Goal: Check status: Check status

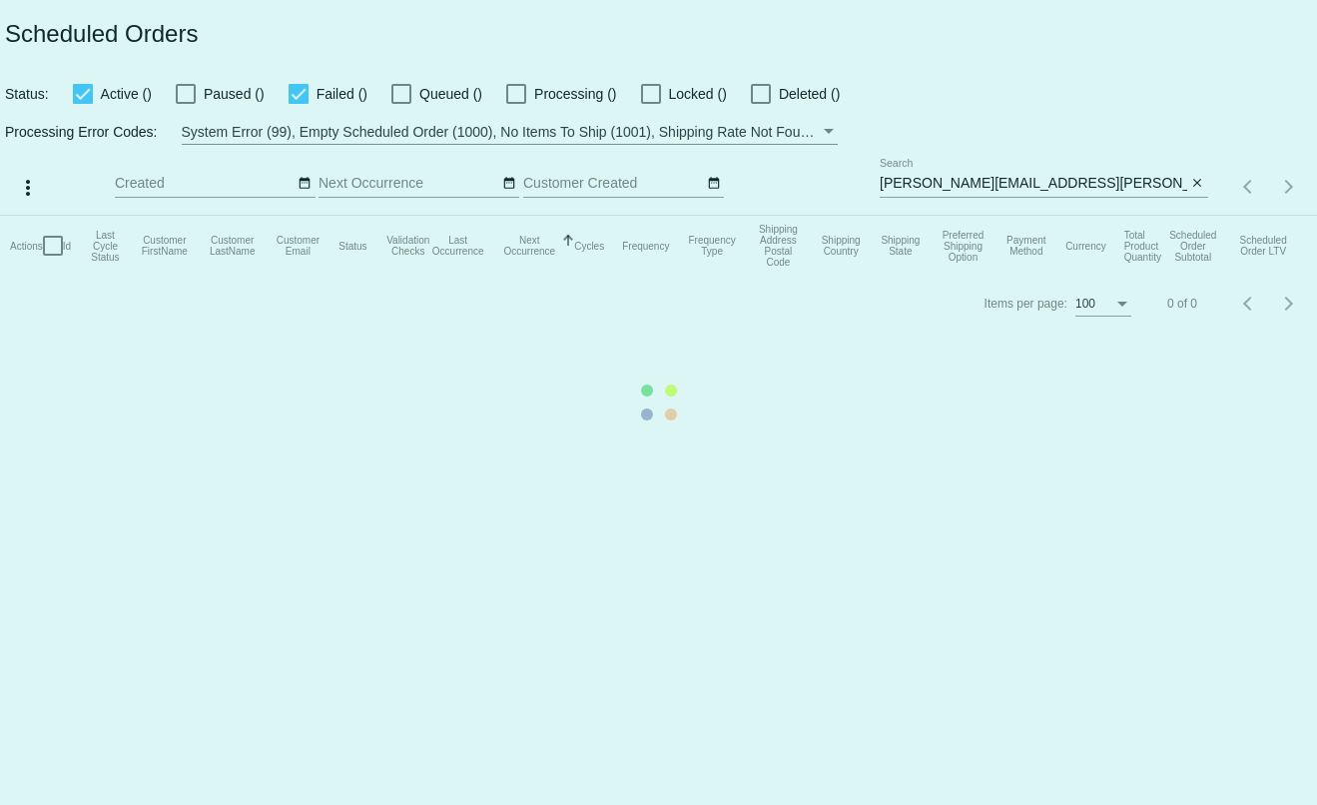
type input "[PERSON_NAME][EMAIL_ADDRESS][DOMAIN_NAME]"
click at [1015, 216] on mat-table "Actions Id Last Cycle Status Customer FirstName Customer LastName Customer Emai…" at bounding box center [658, 246] width 1317 height 60
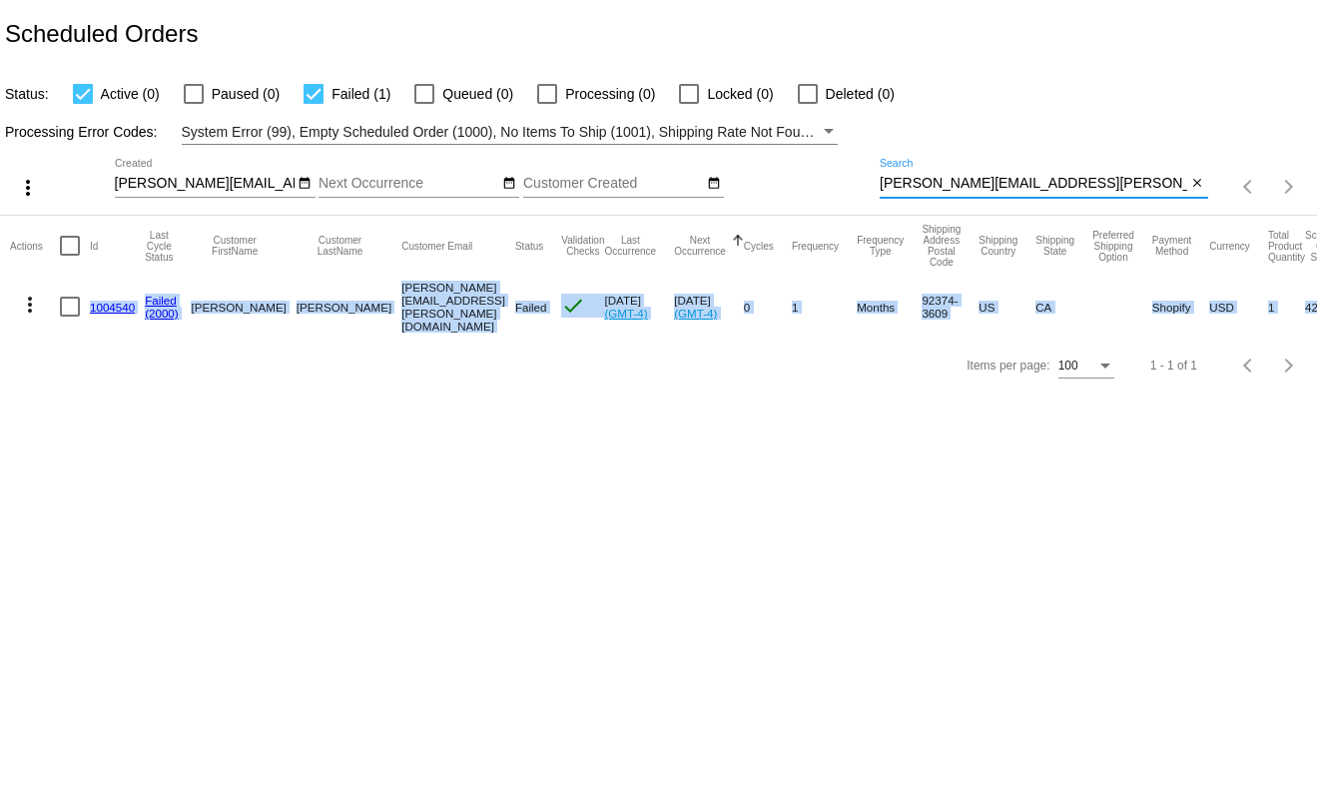
click at [1015, 192] on input "[PERSON_NAME][EMAIL_ADDRESS][PERSON_NAME][DOMAIN_NAME]" at bounding box center [1032, 184] width 307 height 16
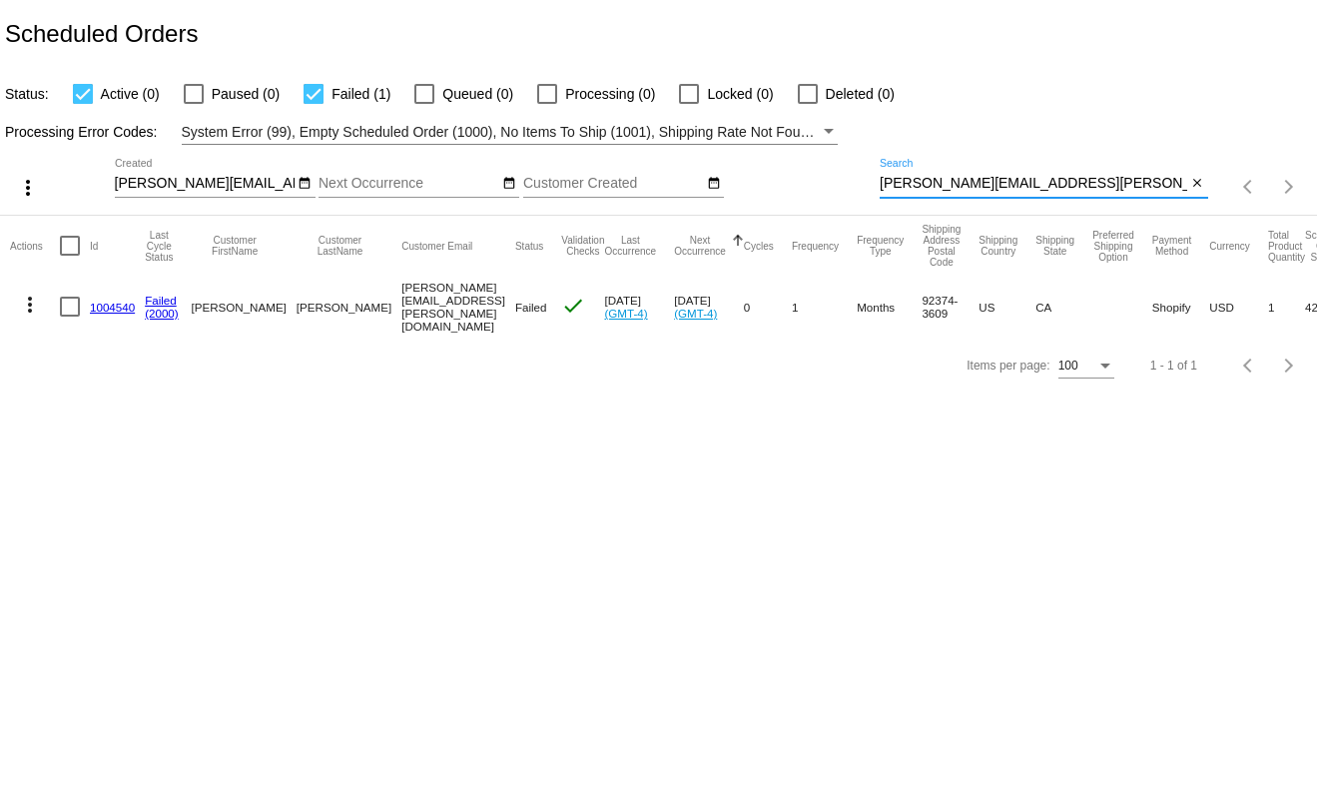
click at [1015, 192] on input "[PERSON_NAME][EMAIL_ADDRESS][PERSON_NAME][DOMAIN_NAME]" at bounding box center [1032, 184] width 307 height 16
paste input "ccbeachic"
type input "[EMAIL_ADDRESS][DOMAIN_NAME]"
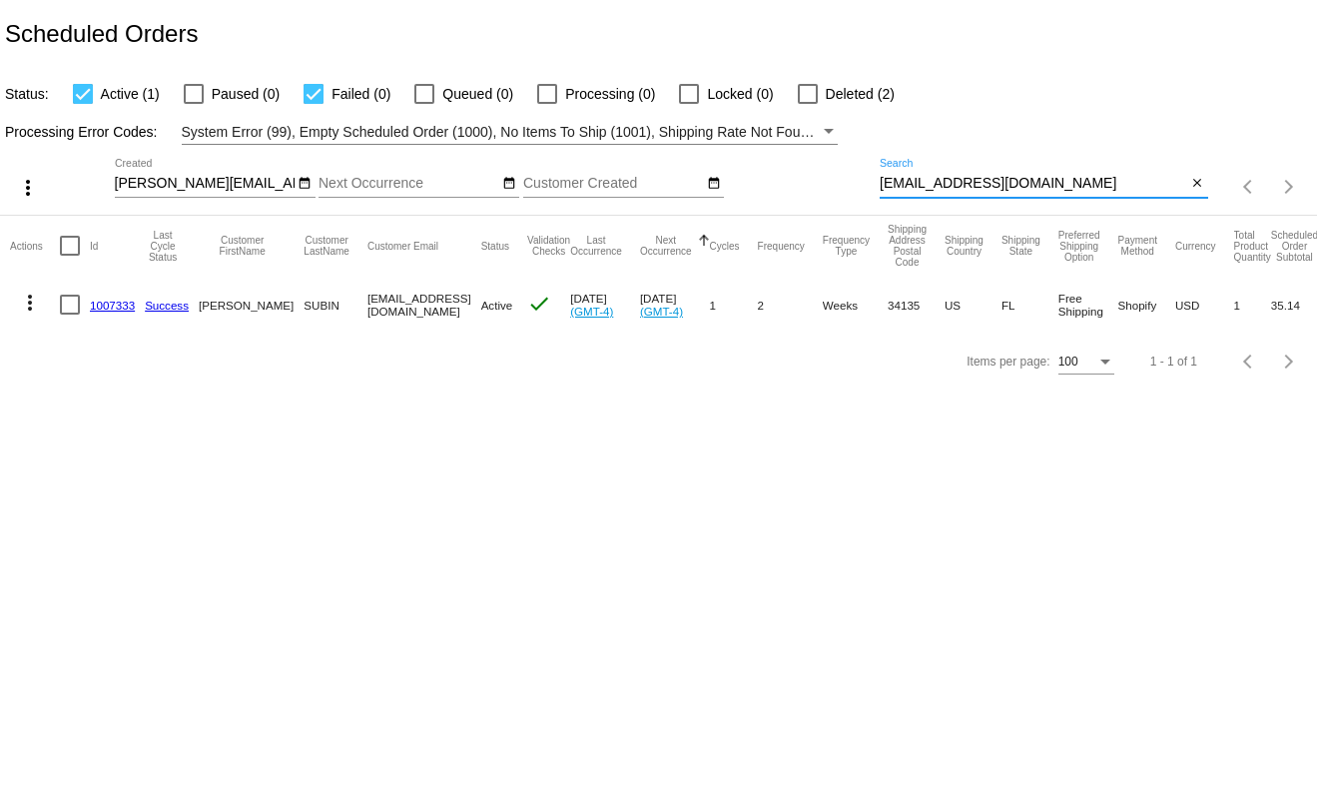
click at [108, 311] on link "1007333" at bounding box center [112, 304] width 45 height 13
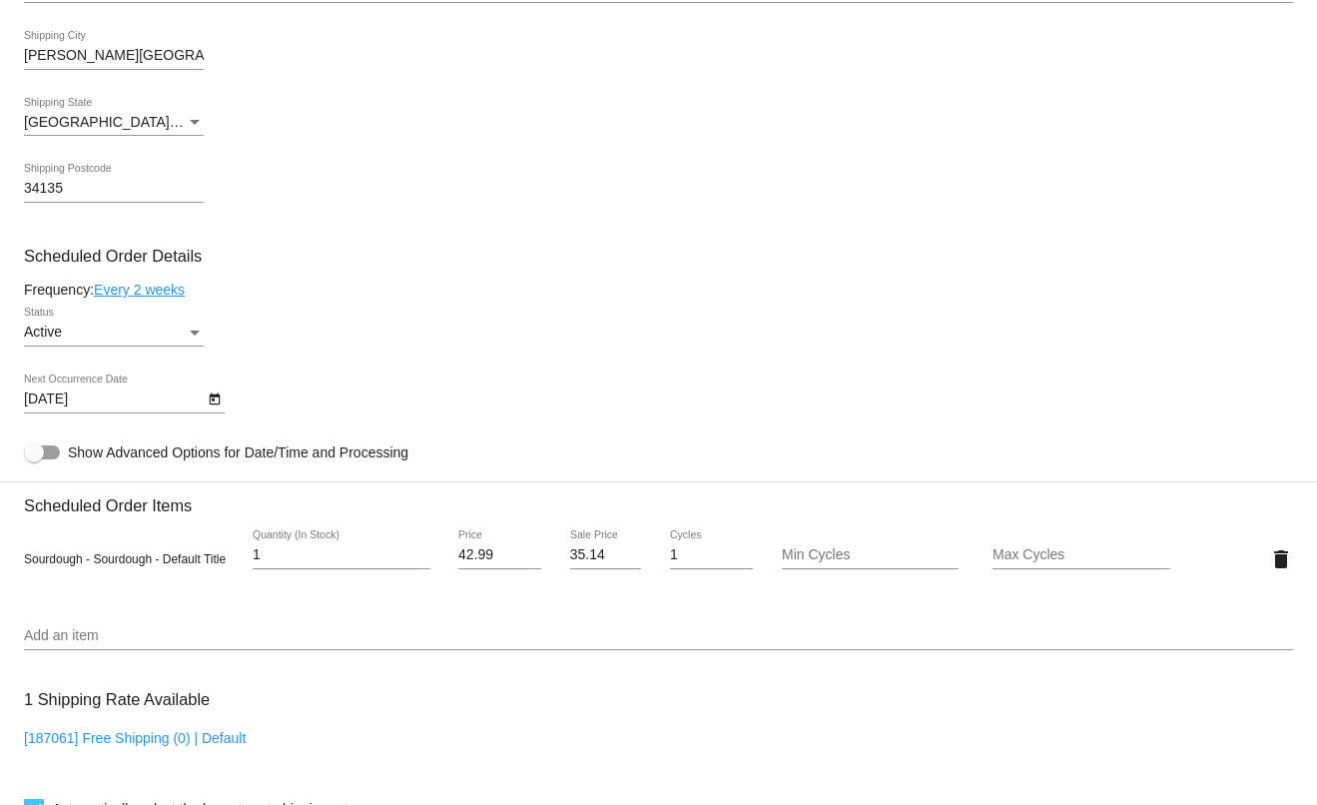
scroll to position [1414, 0]
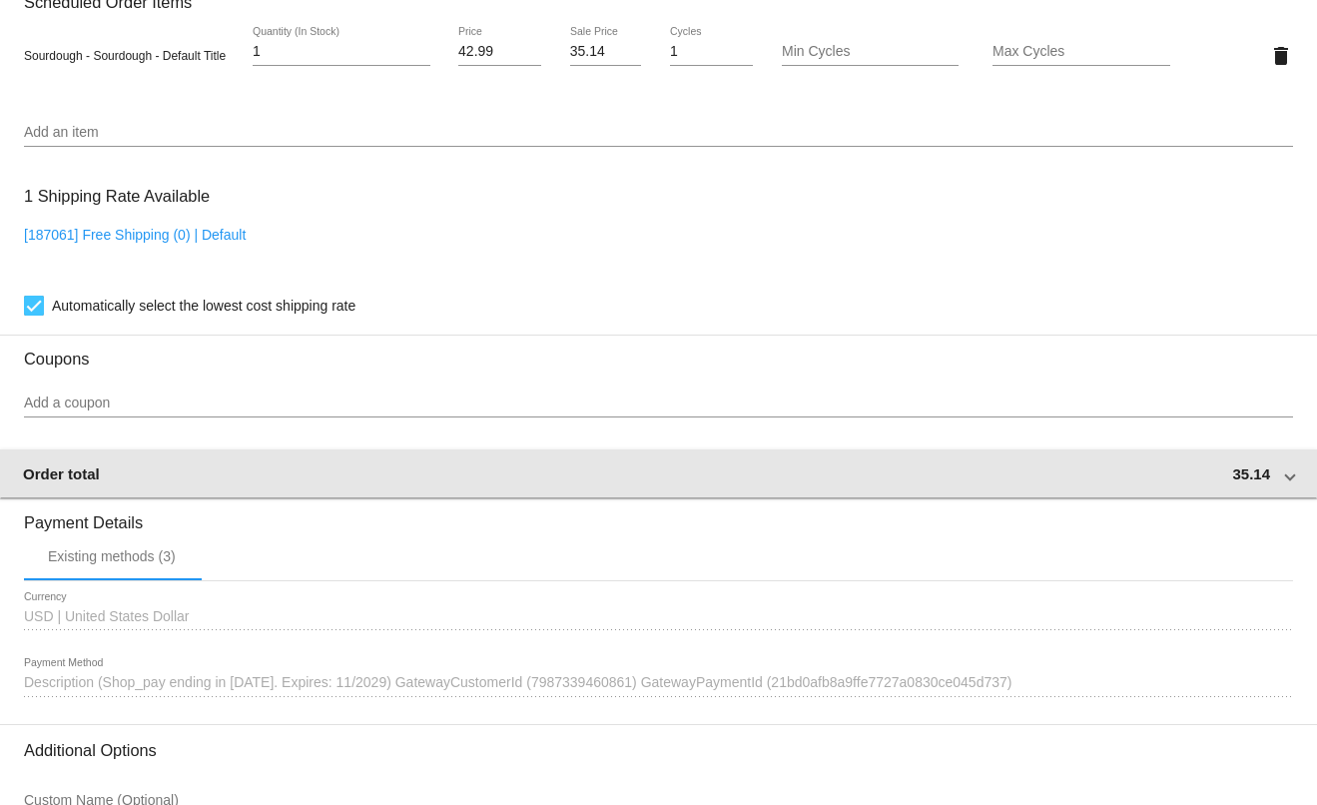
click at [1286, 482] on span at bounding box center [1290, 473] width 8 height 17
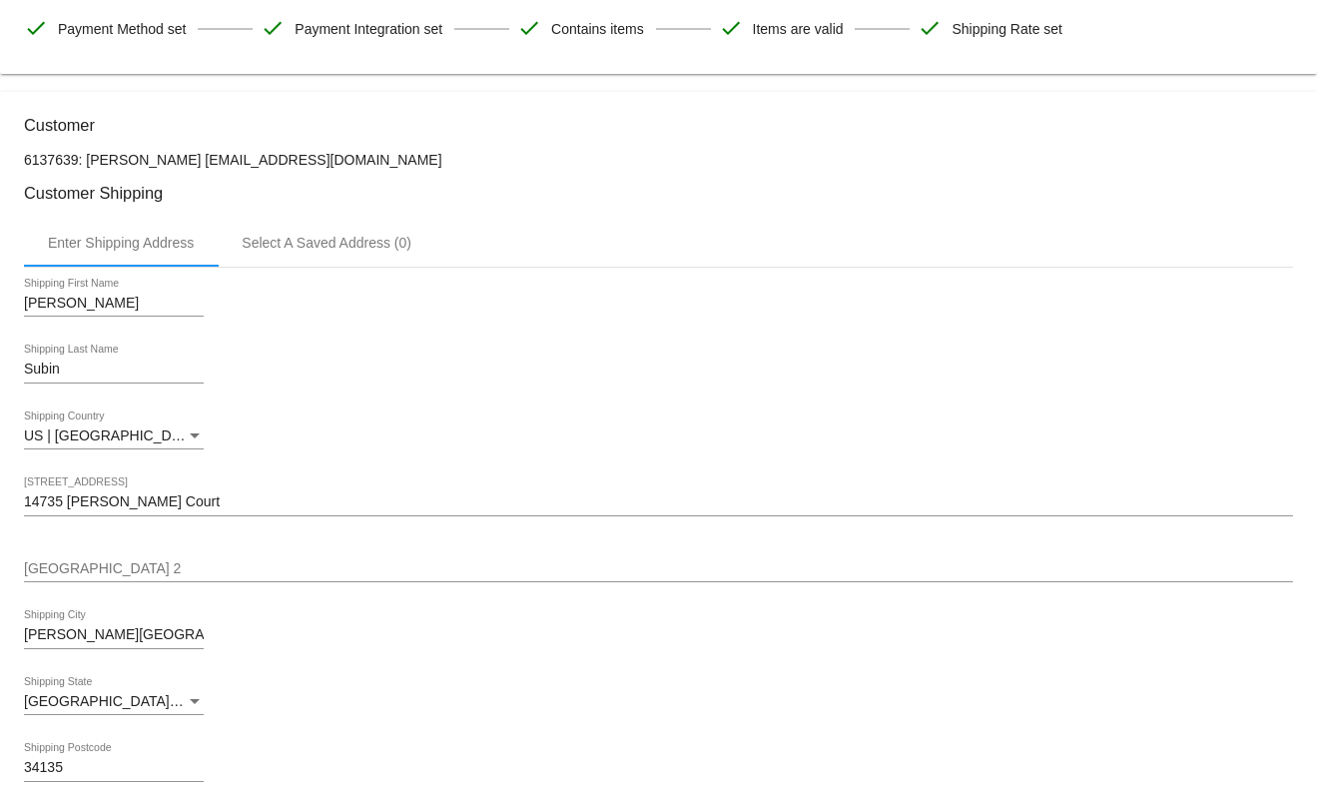
scroll to position [0, 0]
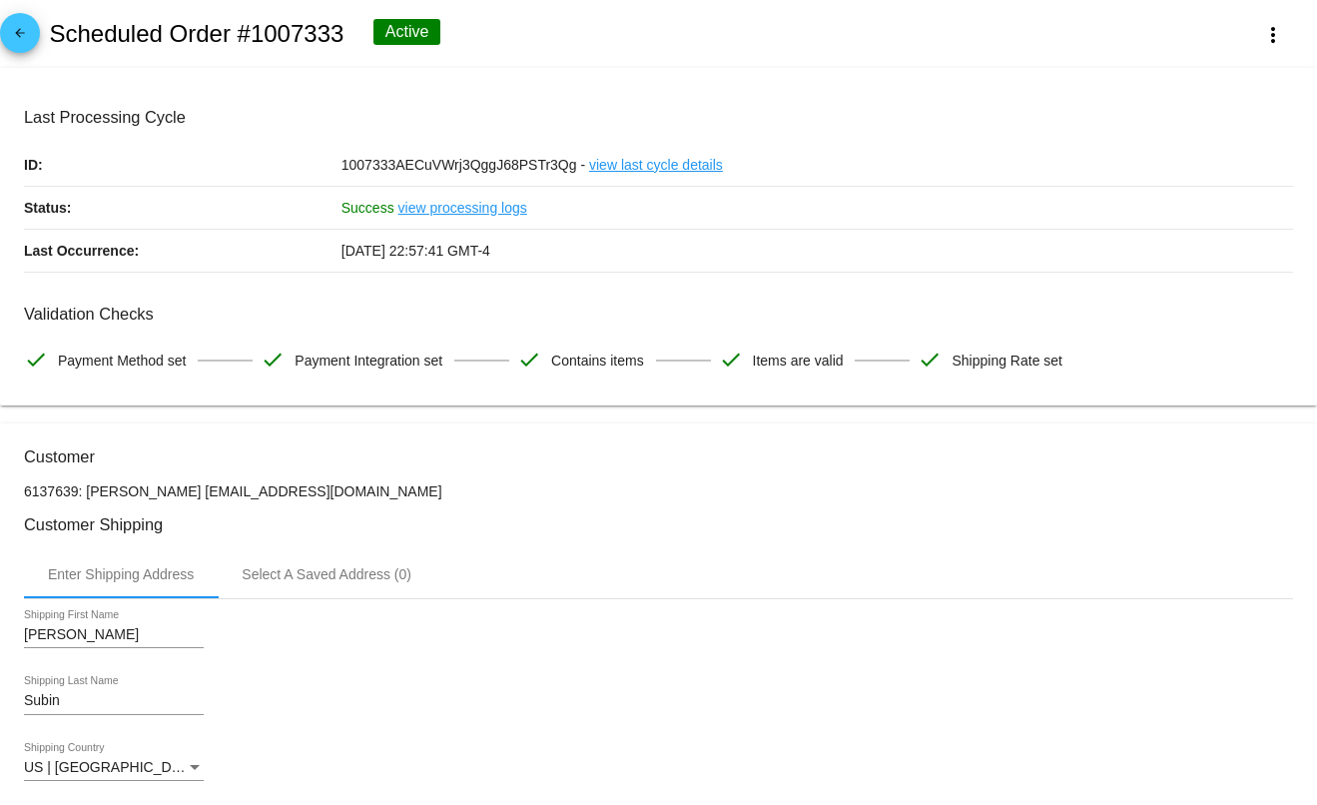
click at [22, 34] on mat-icon "arrow_back" at bounding box center [20, 38] width 24 height 24
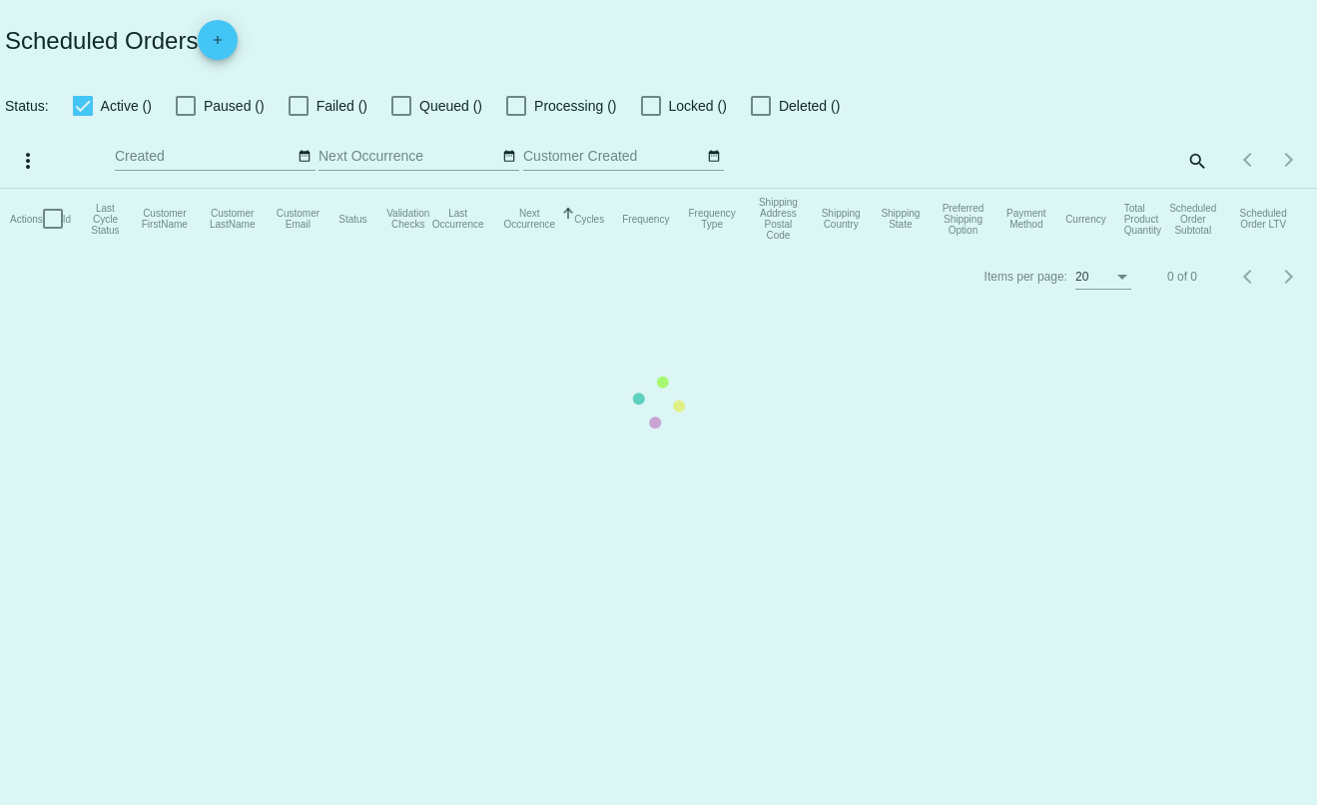
checkbox input "true"
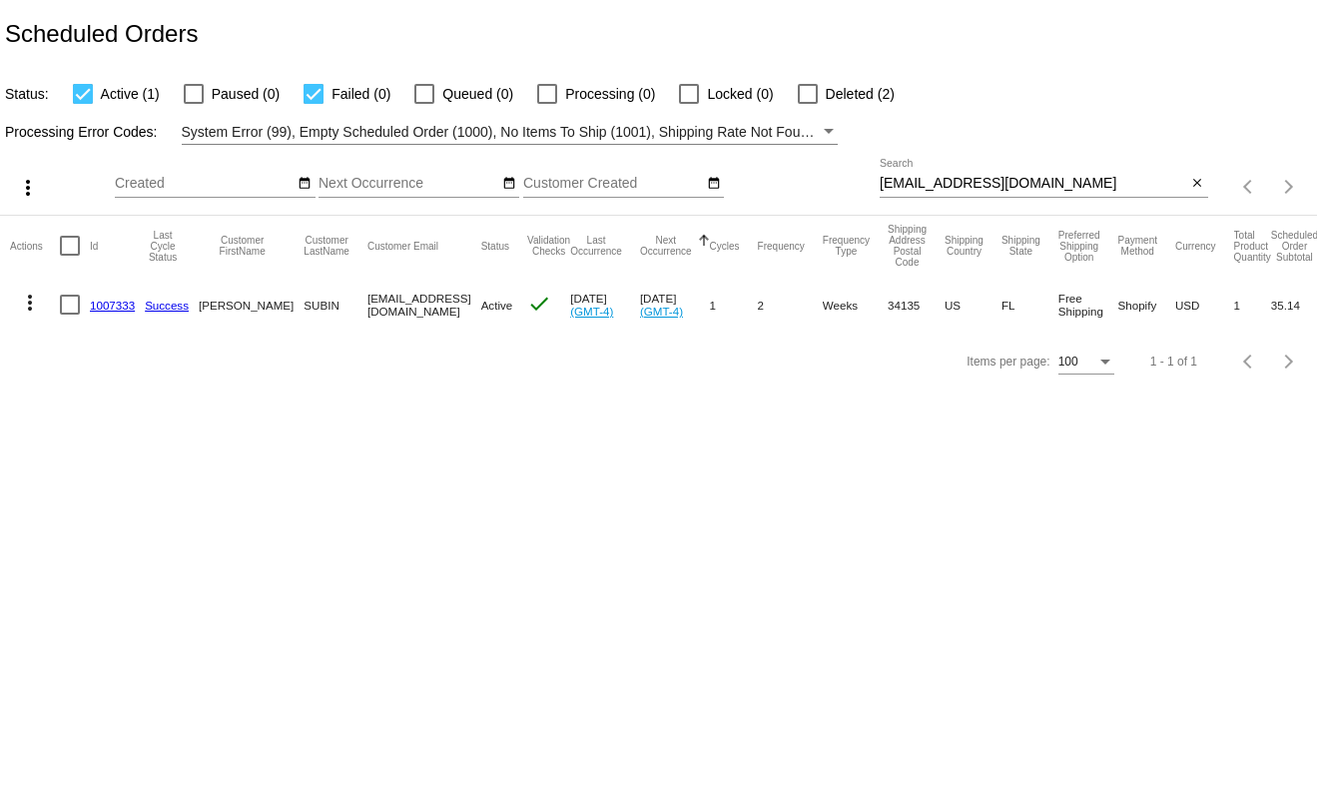
scroll to position [0, 59]
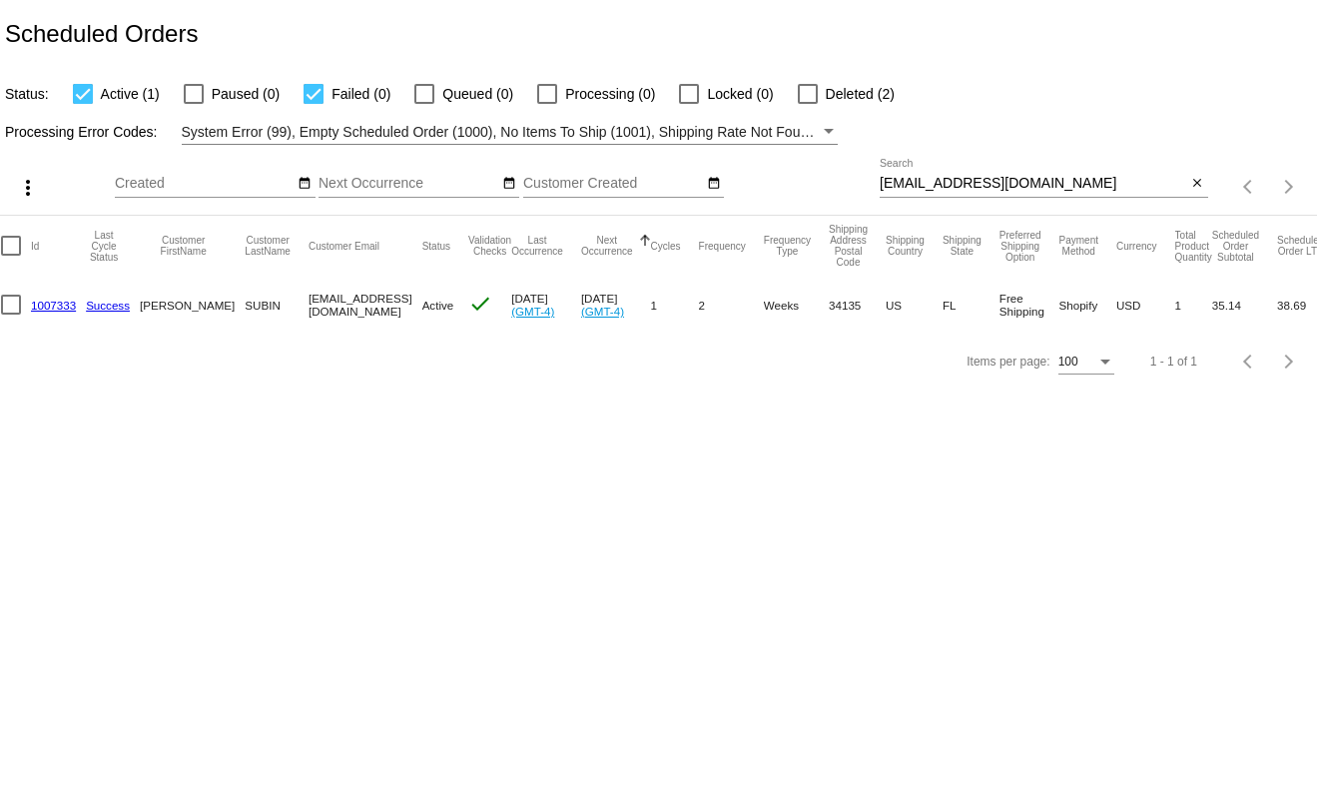
click at [108, 414] on body "Scheduled Orders Status: Active (1) Paused (0) Failed (0) Queued (0) Processing…" at bounding box center [658, 402] width 1317 height 805
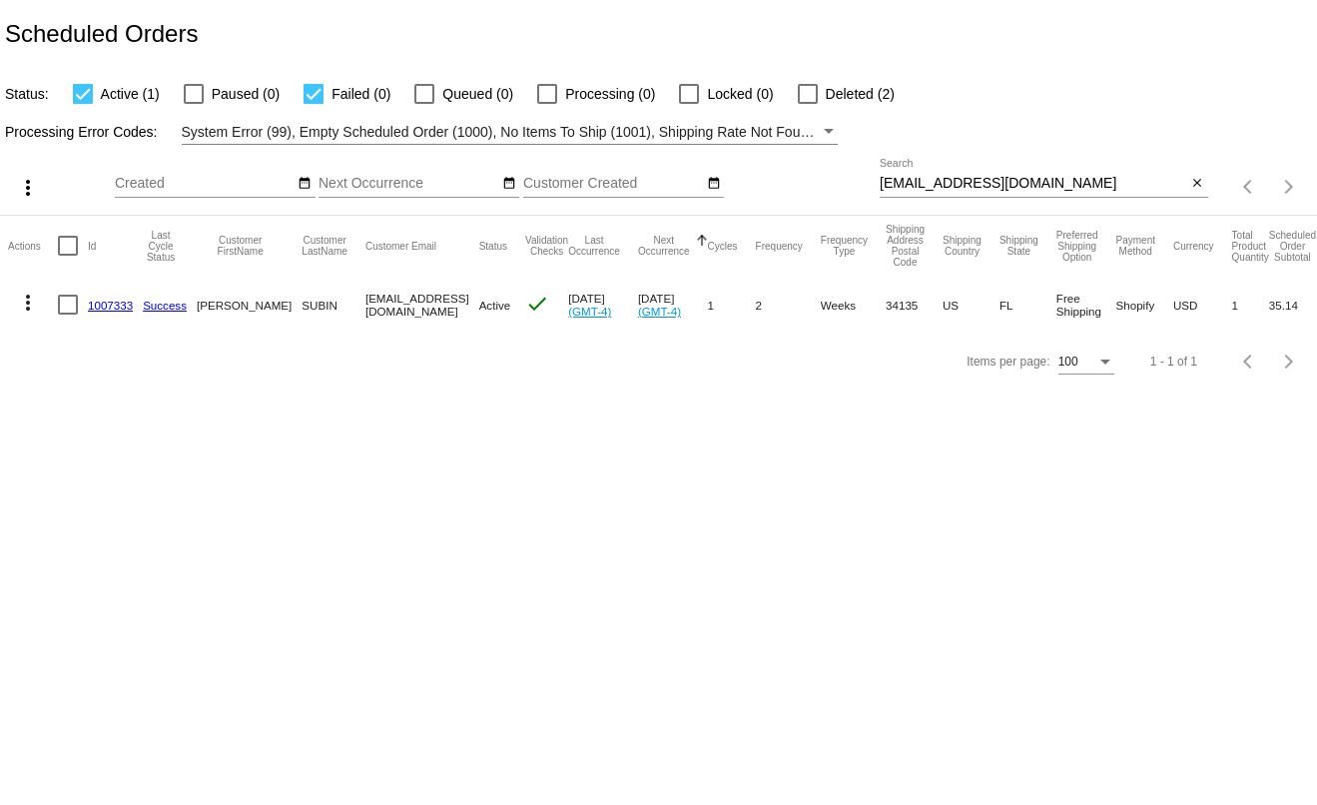
scroll to position [0, 0]
click at [29, 301] on mat-icon "more_vert" at bounding box center [30, 302] width 24 height 24
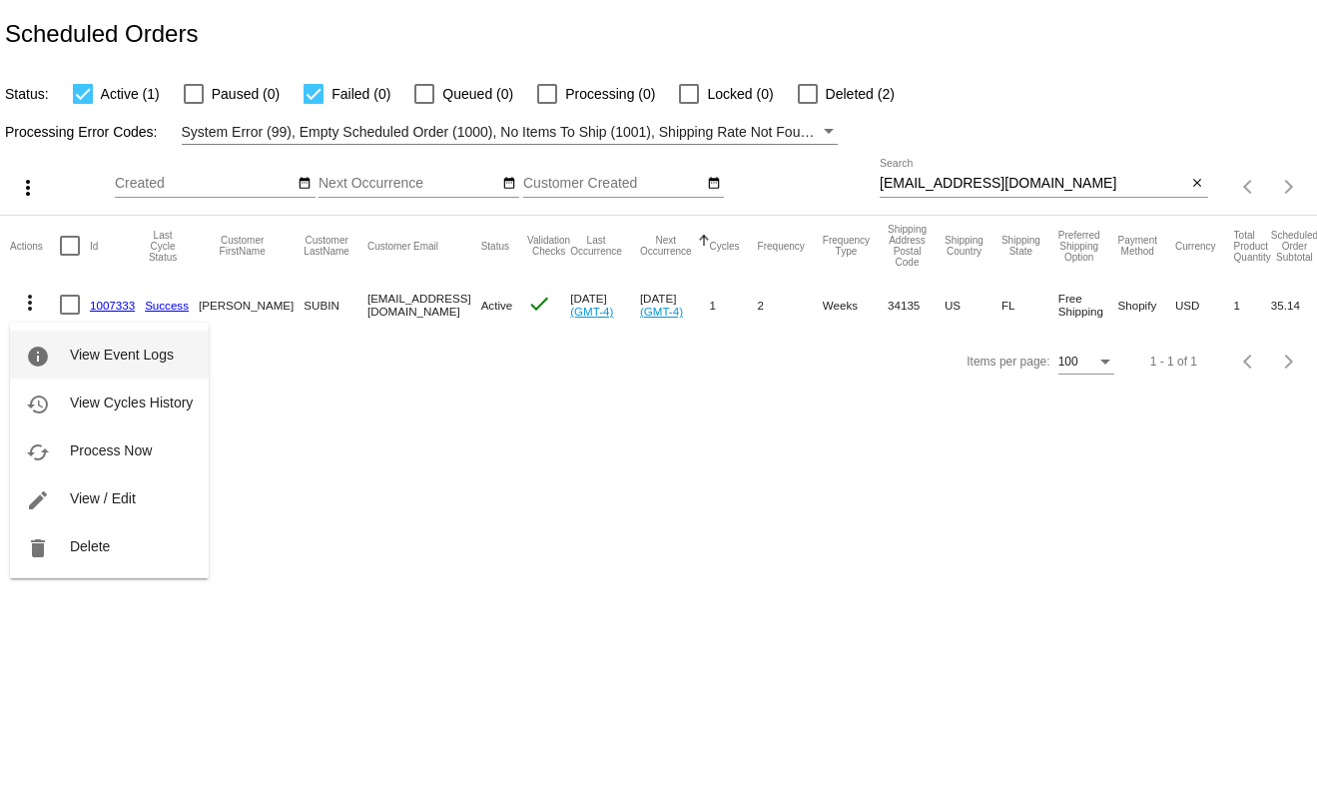
click at [74, 354] on span "View Event Logs" at bounding box center [122, 354] width 104 height 16
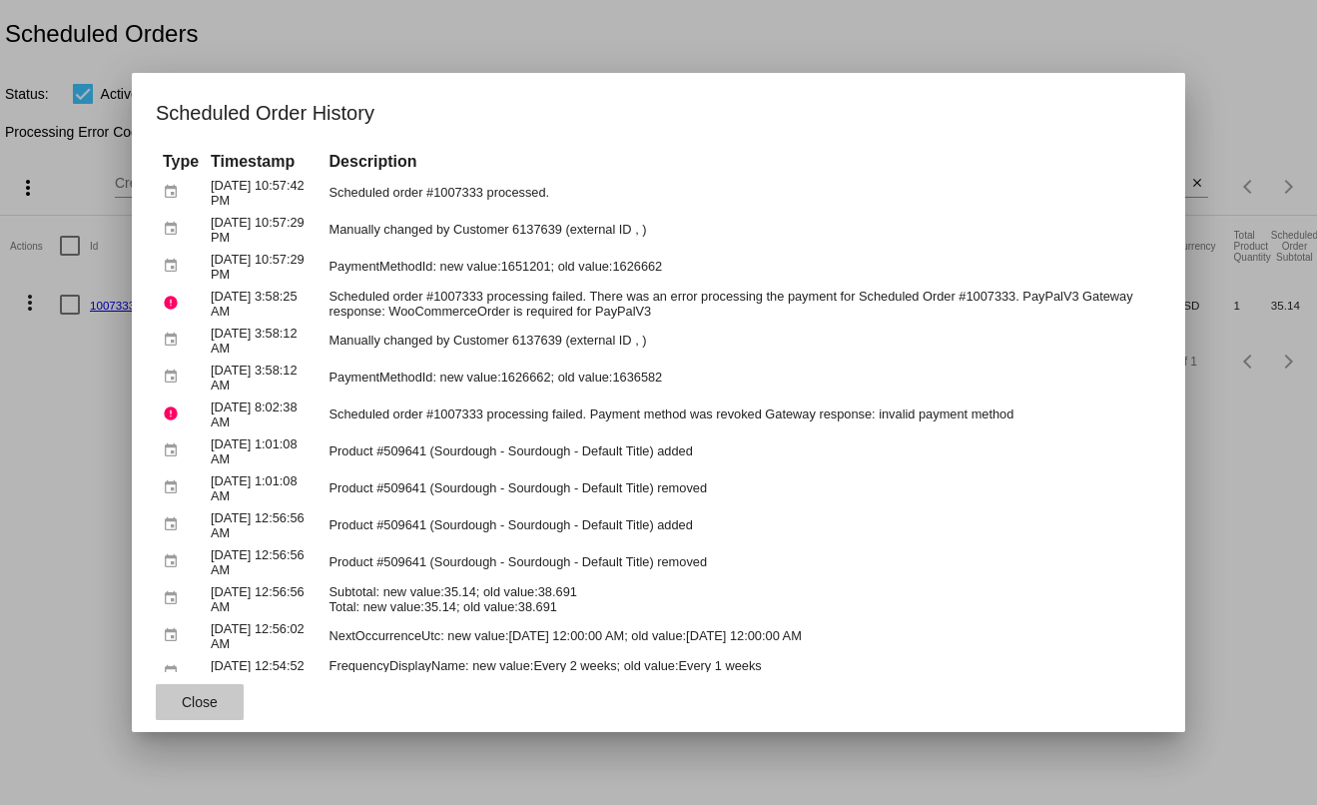
click at [187, 702] on span "Close" at bounding box center [200, 702] width 36 height 16
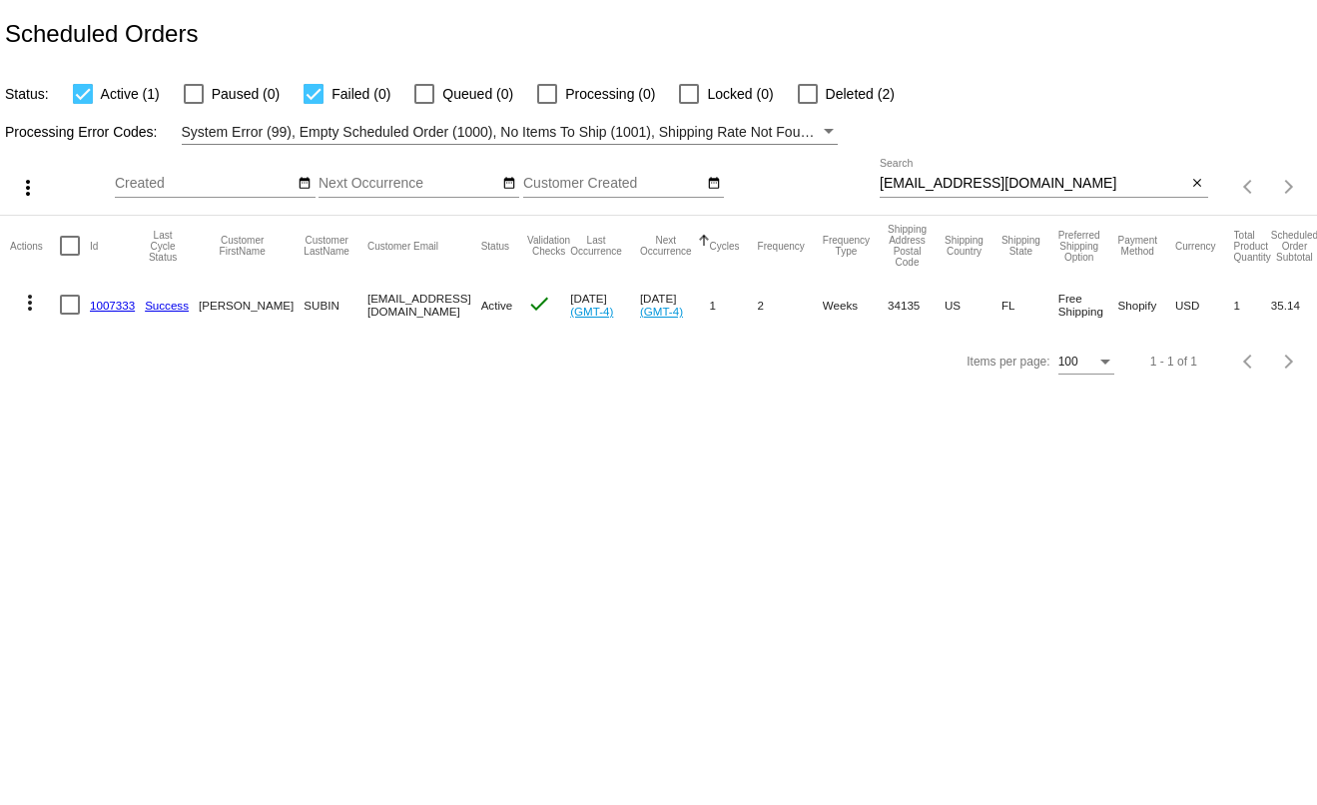
scroll to position [0, 59]
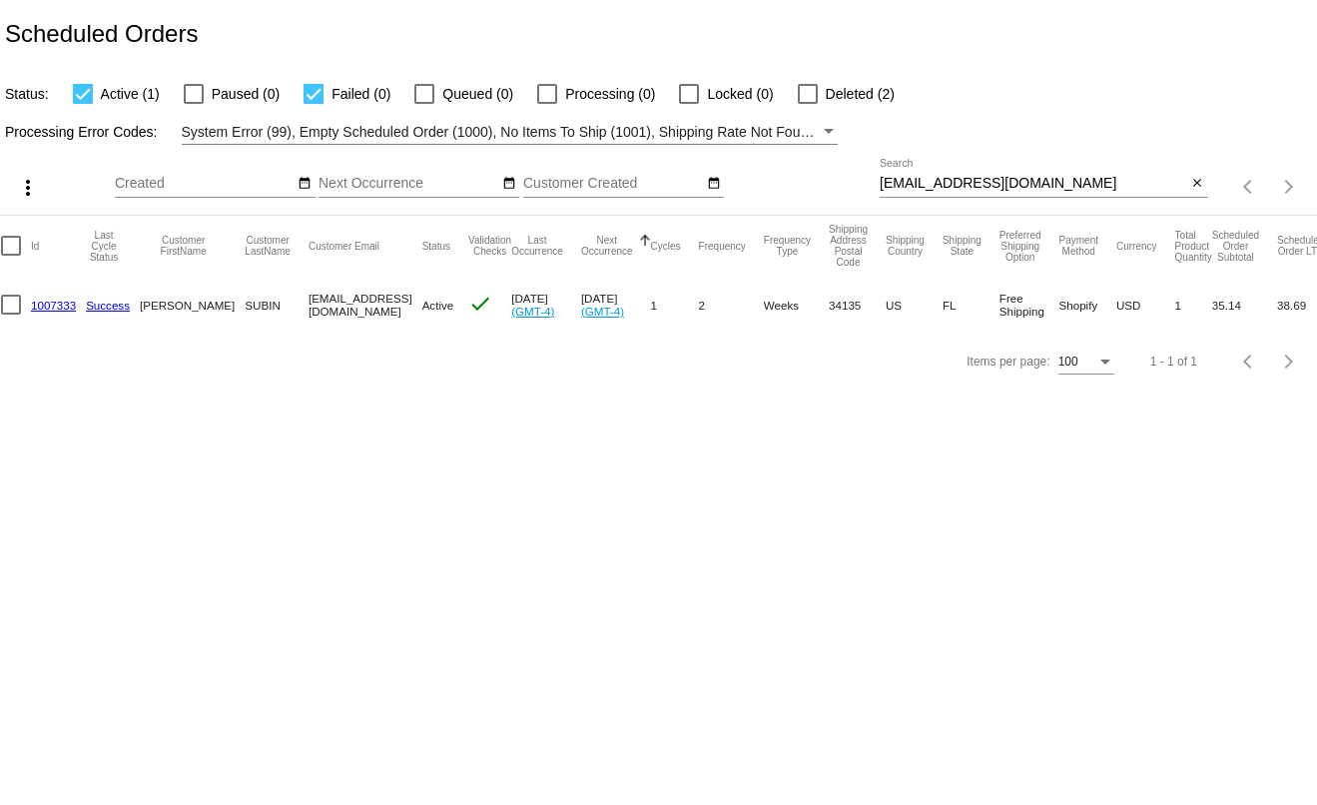
drag, startPoint x: 1310, startPoint y: 456, endPoint x: 1300, endPoint y: 451, distance: 11.2
click at [1300, 451] on body "Scheduled Orders Status: Active (1) Paused (0) Failed (0) Queued (0) Processing…" at bounding box center [658, 402] width 1317 height 805
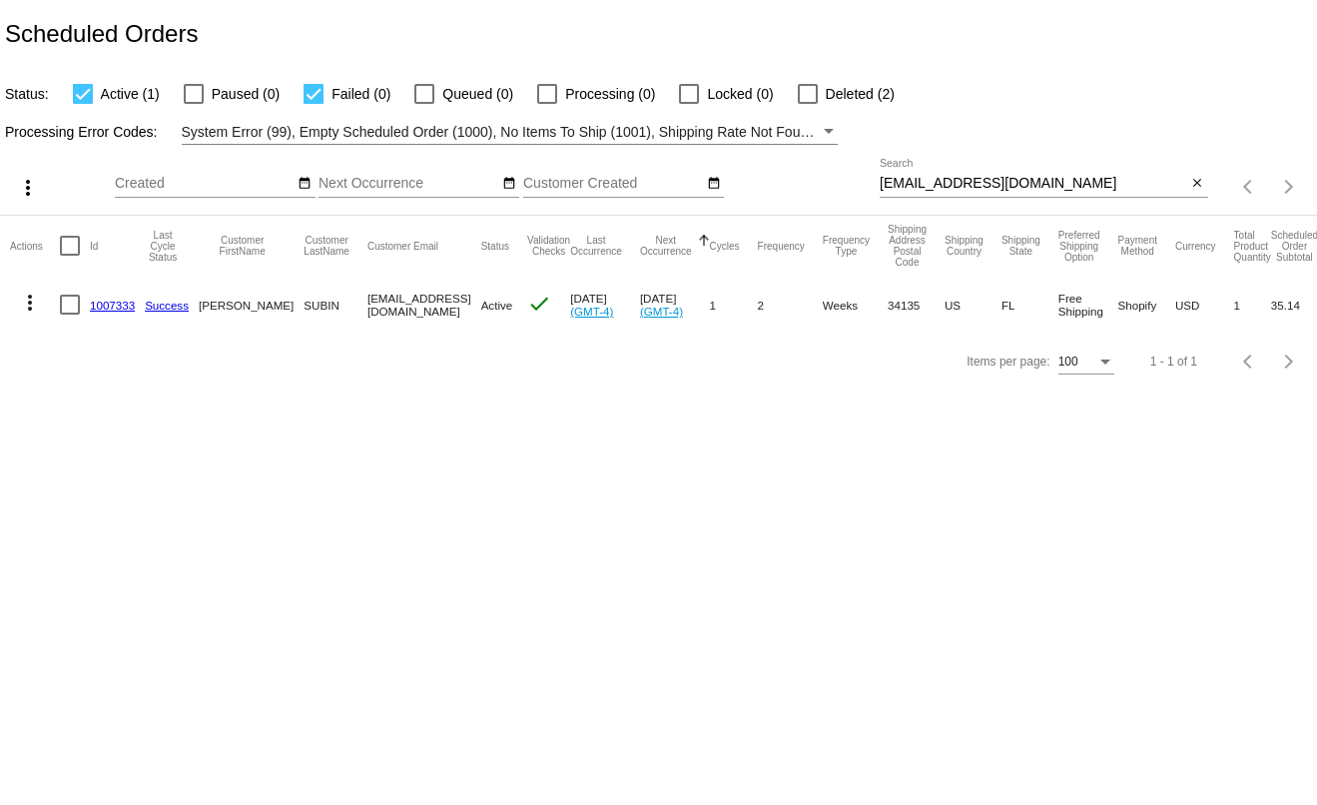
click at [102, 311] on link "1007333" at bounding box center [112, 304] width 45 height 13
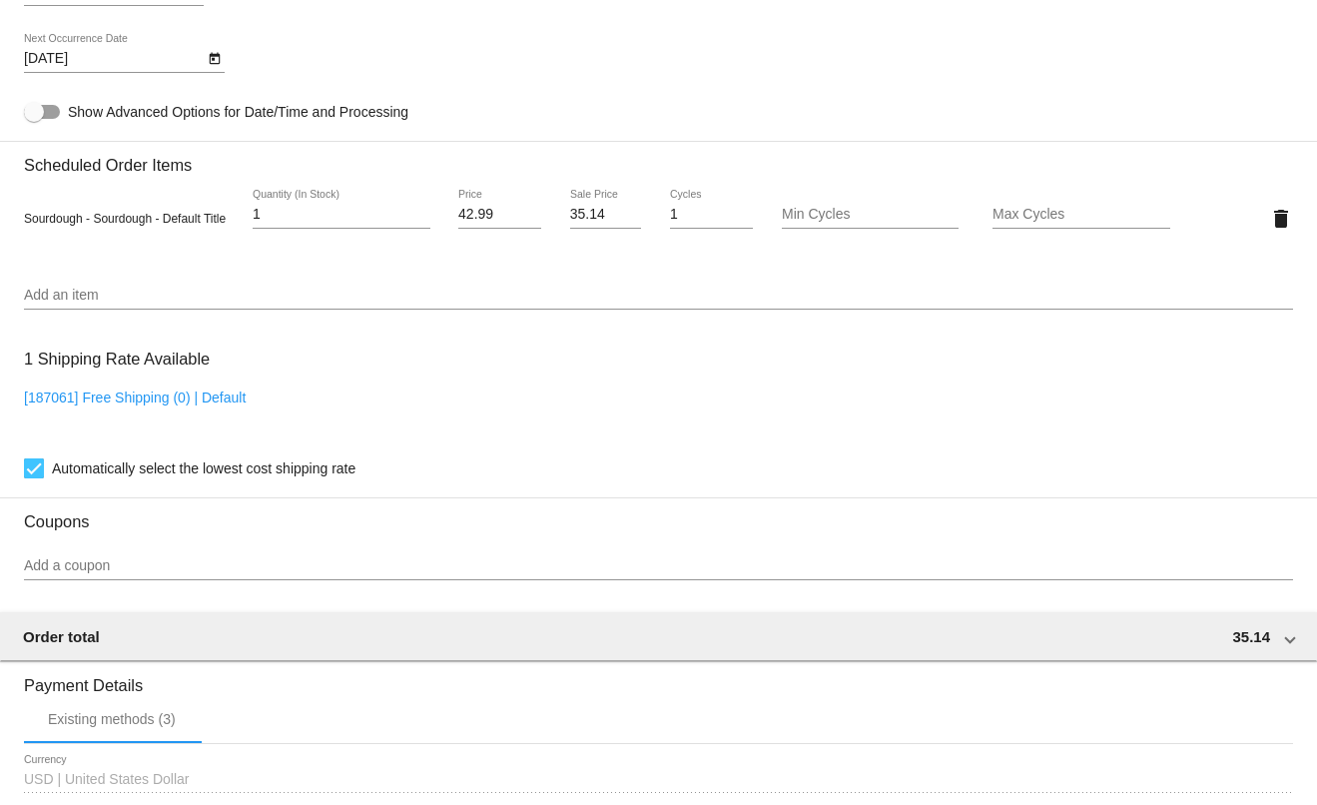
scroll to position [1550, 0]
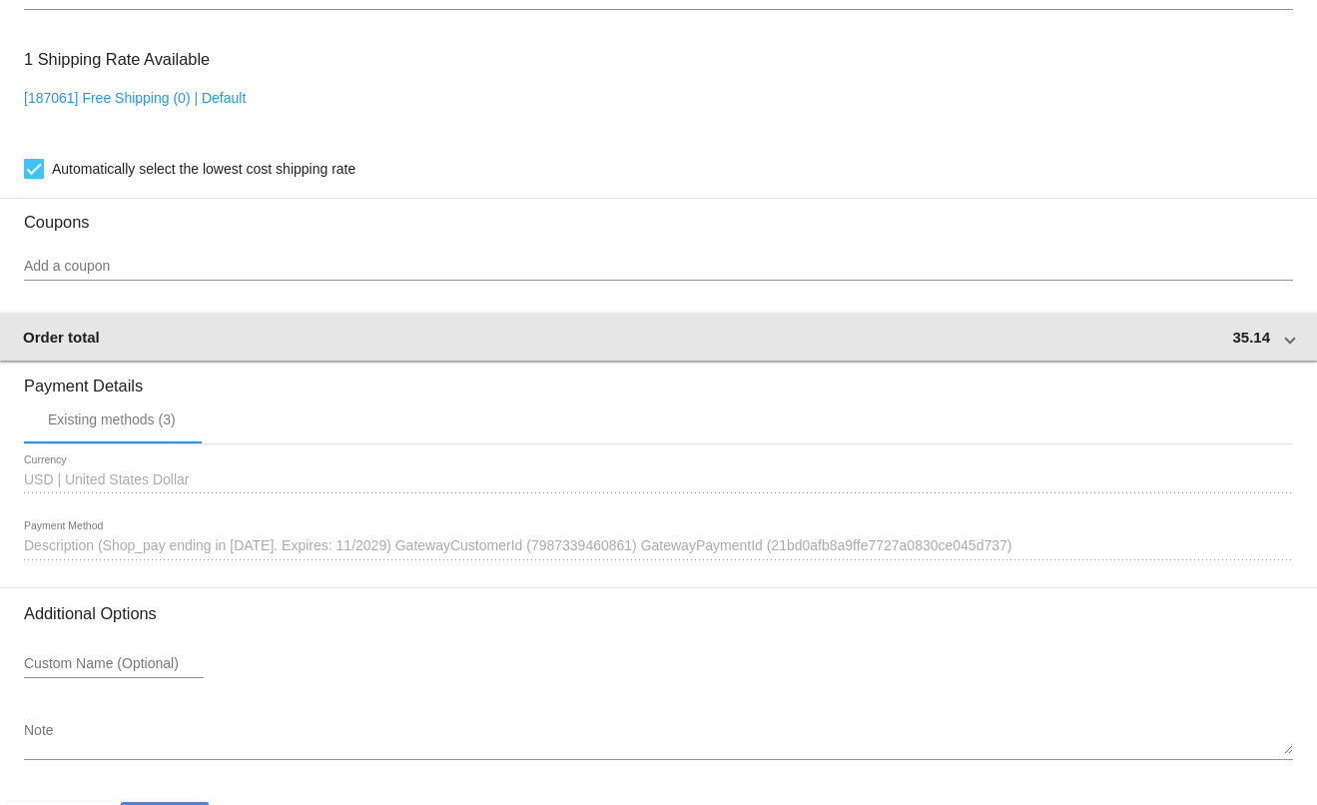
click at [1281, 360] on mat-expansion-panel-header "Order total 35.14" at bounding box center [658, 336] width 1319 height 48
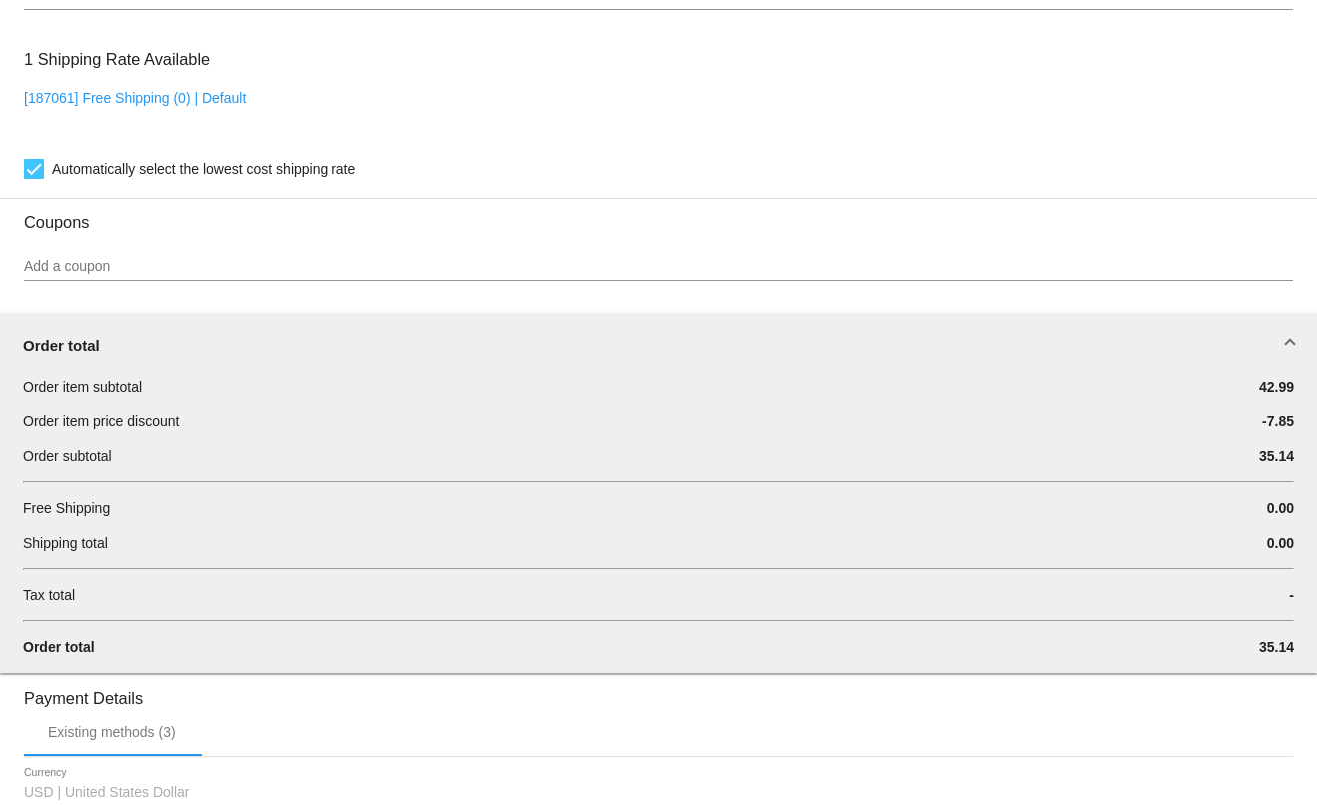
click at [1281, 376] on mat-expansion-panel-header "Order total" at bounding box center [658, 344] width 1319 height 64
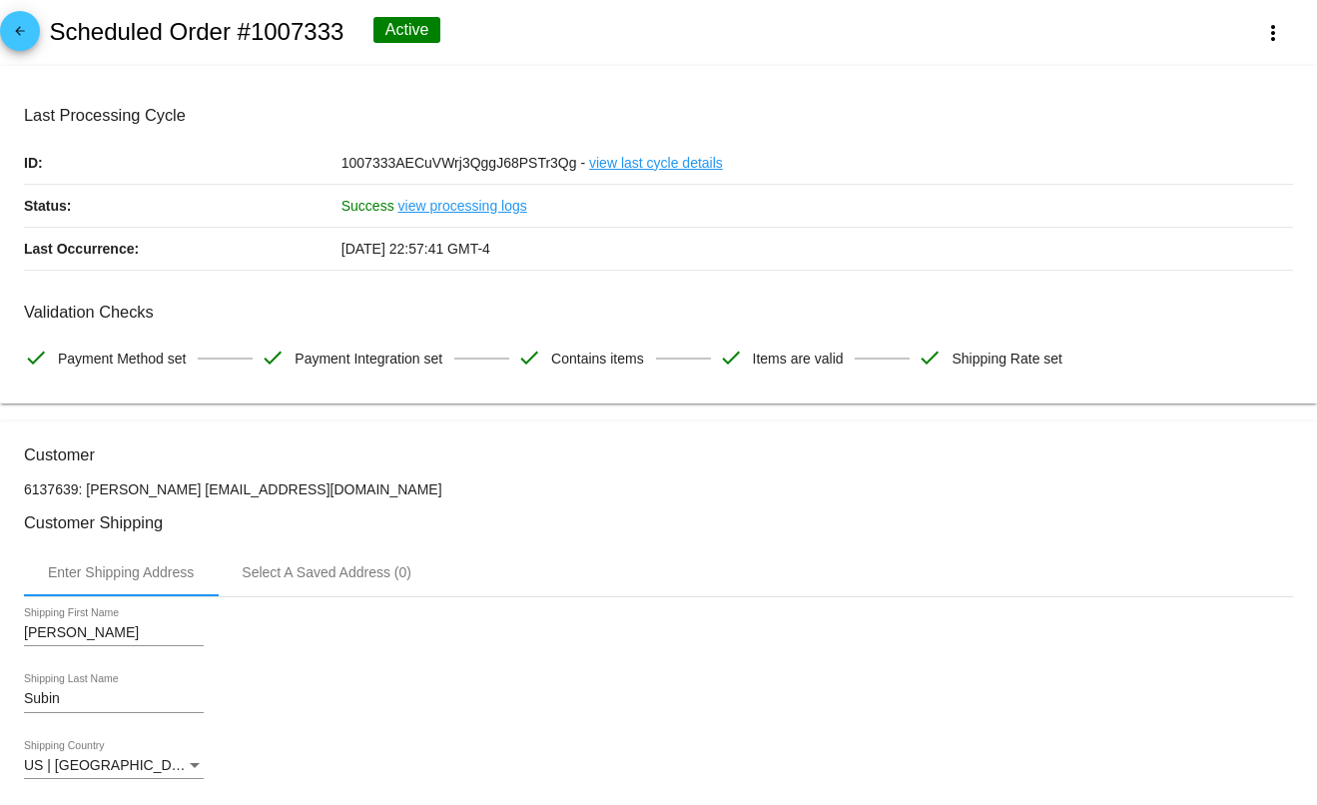
scroll to position [0, 0]
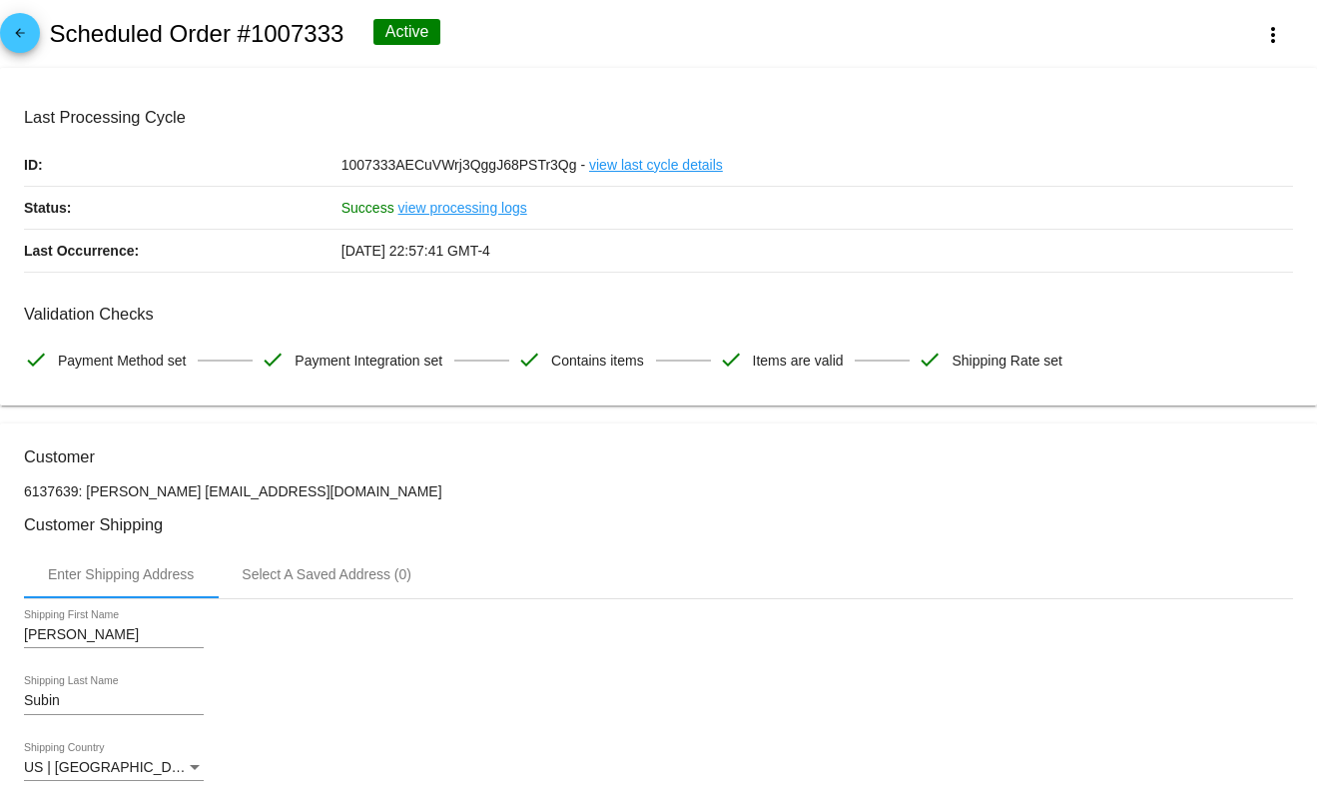
click at [19, 36] on mat-icon "arrow_back" at bounding box center [20, 38] width 24 height 24
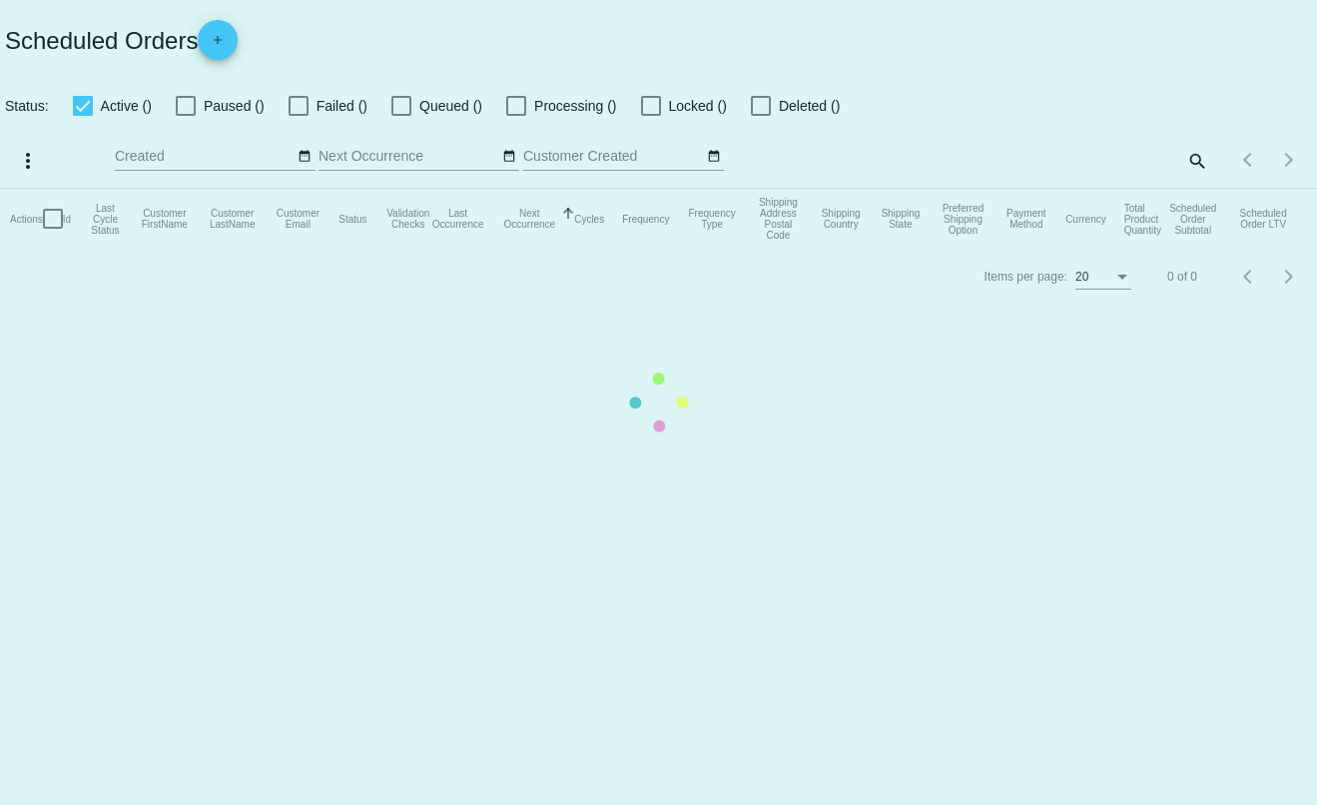
checkbox input "true"
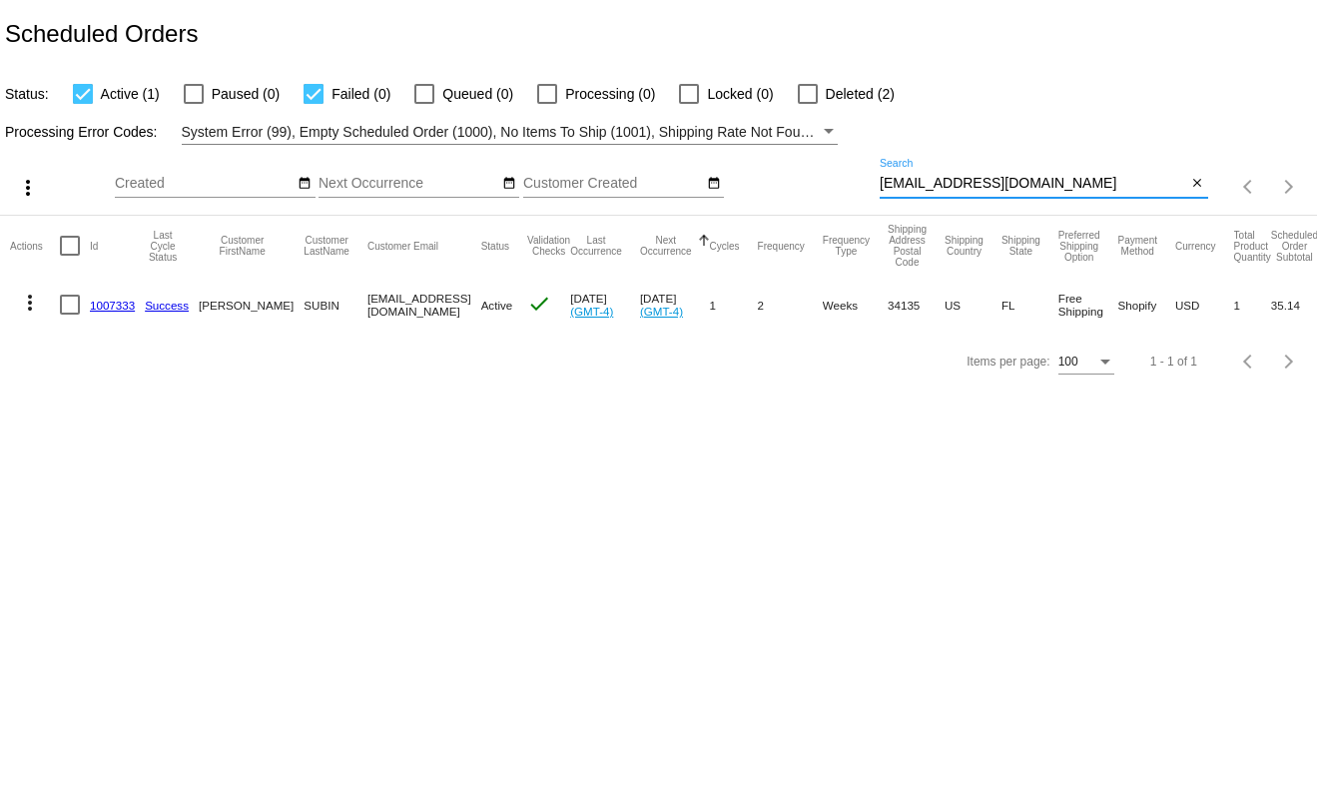
drag, startPoint x: 1048, startPoint y: 186, endPoint x: 879, endPoint y: 191, distance: 168.8
click at [879, 191] on input "[EMAIL_ADDRESS][DOMAIN_NAME]" at bounding box center [1032, 184] width 307 height 16
click at [878, 191] on div "more_vert Sep Jan Feb Mar [DATE]" at bounding box center [658, 180] width 1317 height 71
click at [23, 314] on mat-icon "more_vert" at bounding box center [30, 302] width 24 height 24
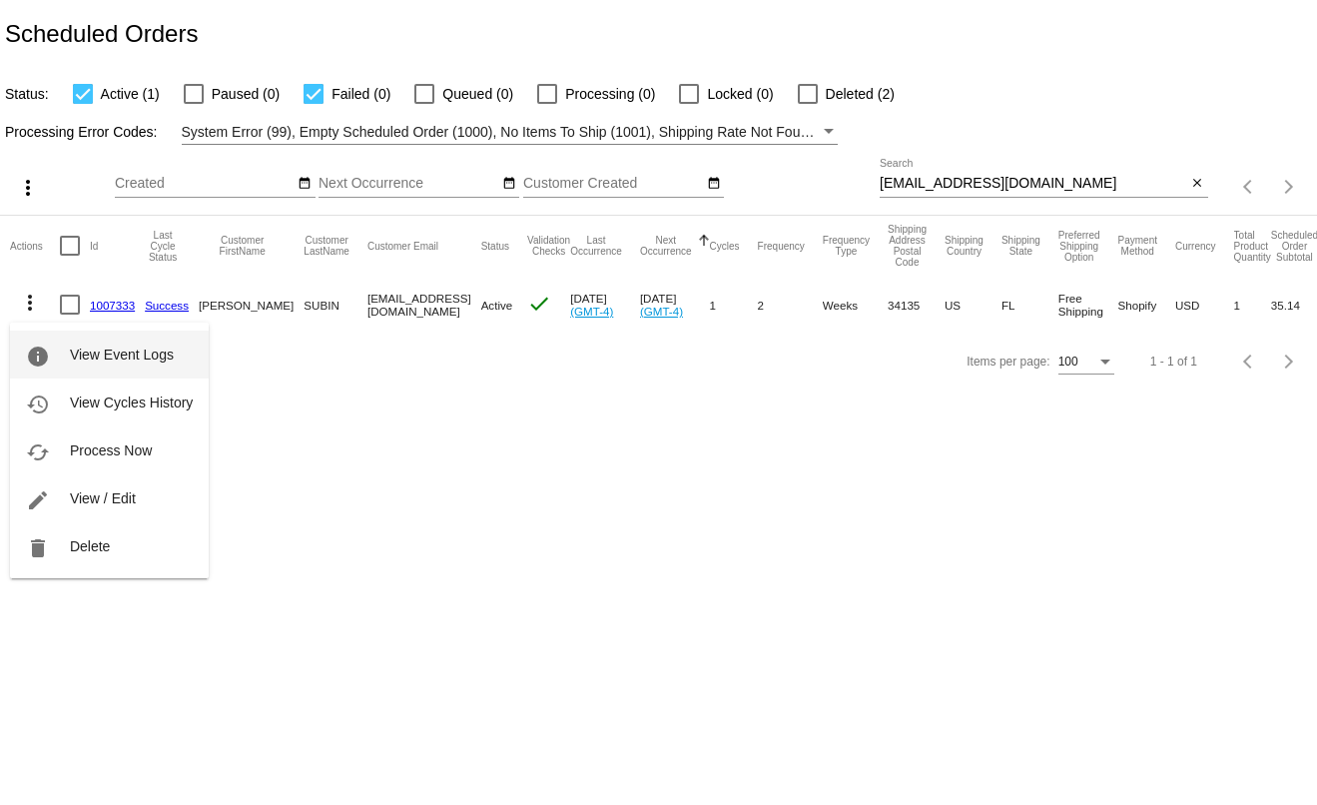
click at [47, 344] on mat-icon "info" at bounding box center [38, 356] width 24 height 24
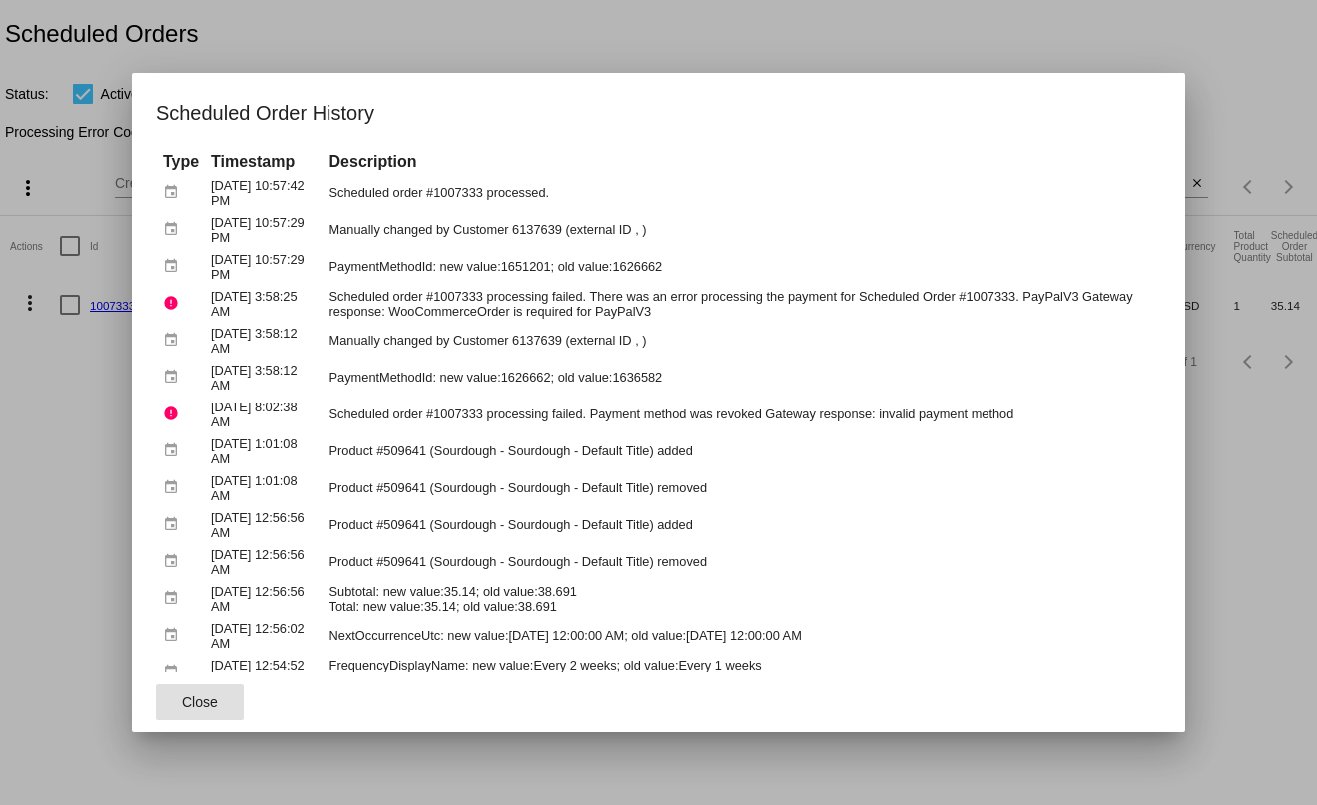
click at [1245, 96] on div at bounding box center [658, 402] width 1317 height 805
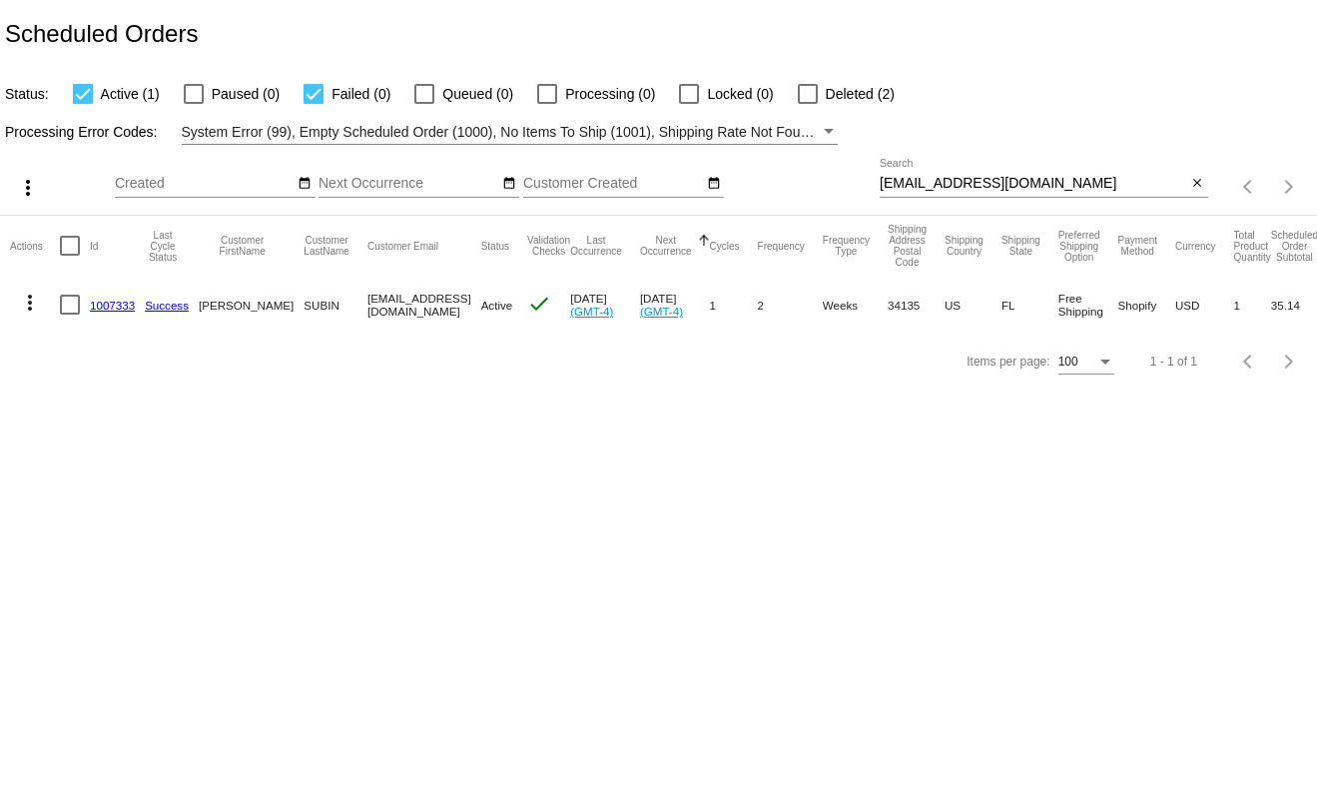
click at [110, 311] on link "1007333" at bounding box center [112, 304] width 45 height 13
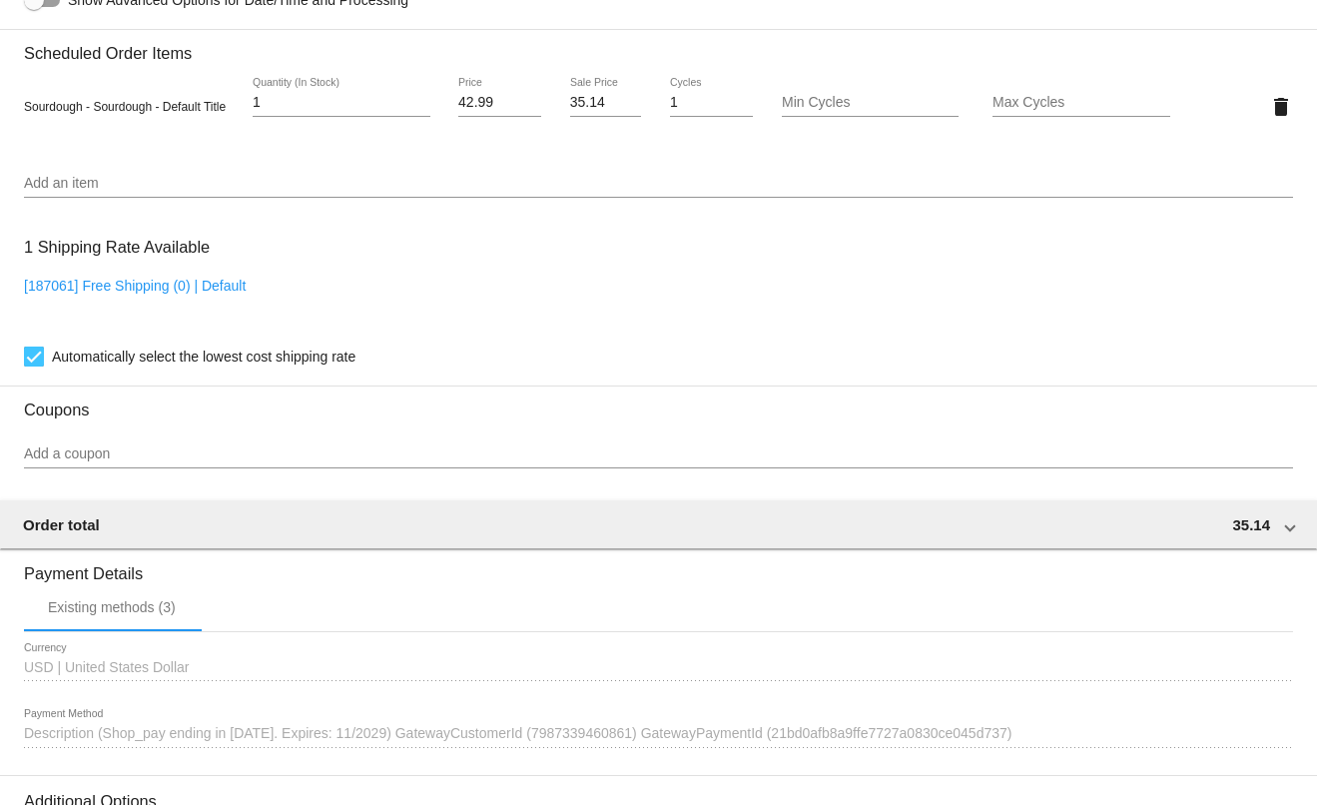
scroll to position [1509, 0]
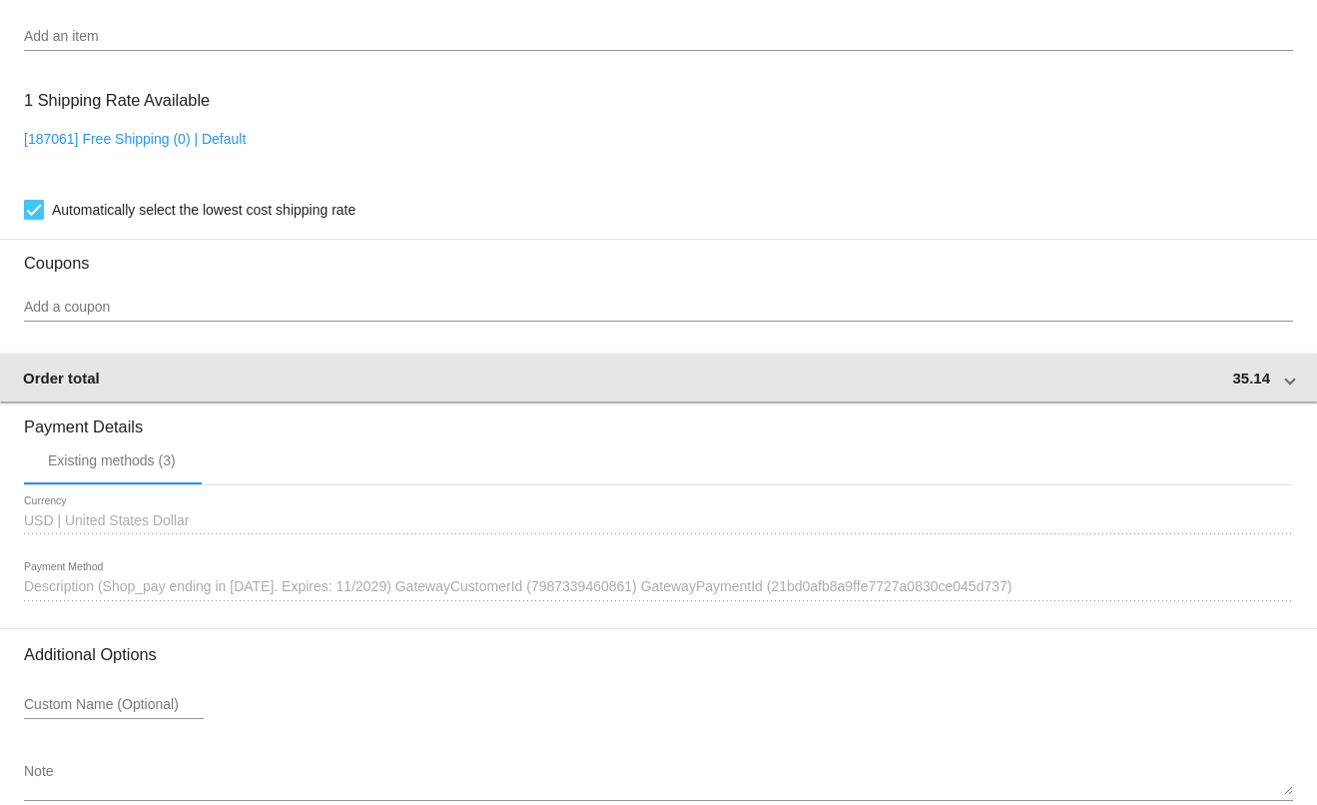
click at [1279, 398] on mat-expansion-panel-header "Order total 35.14" at bounding box center [658, 377] width 1319 height 48
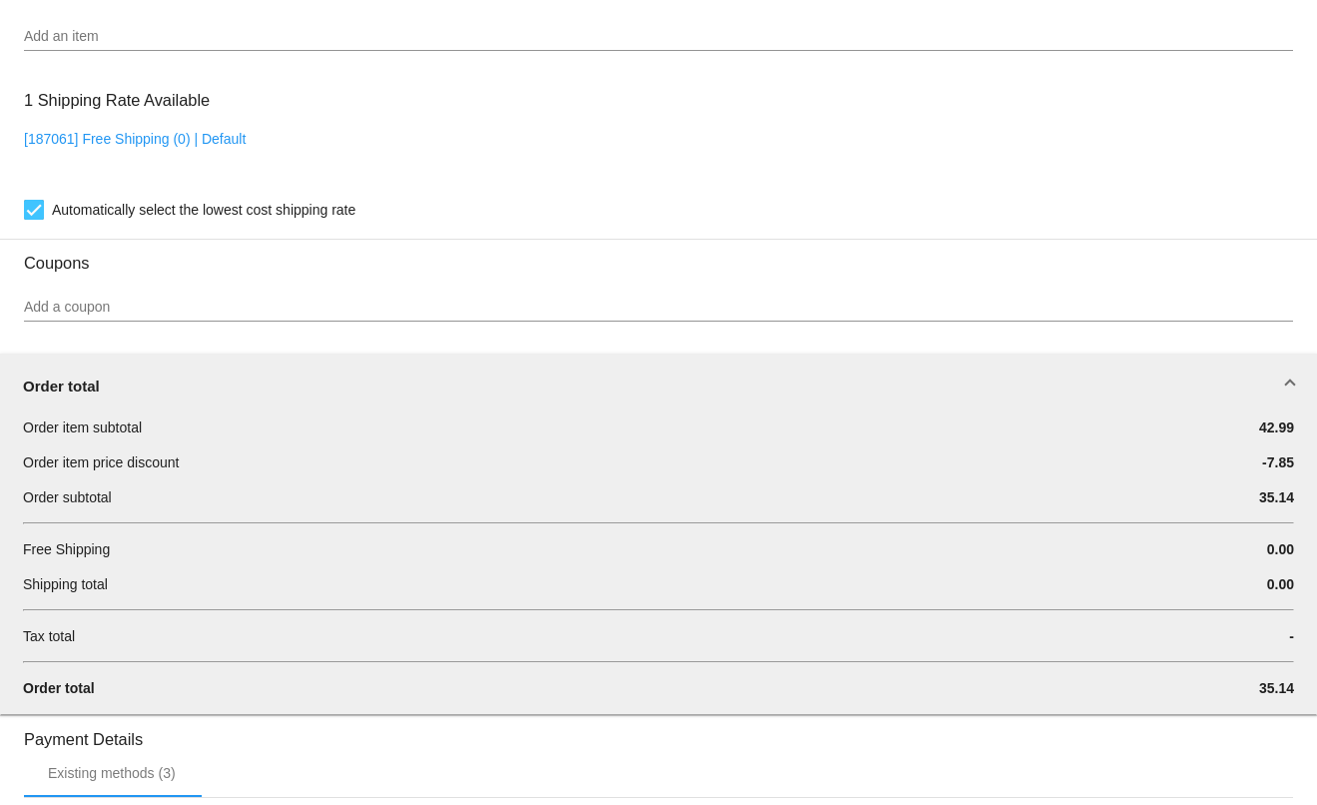
click at [1286, 394] on span at bounding box center [1290, 385] width 8 height 17
